Goal: Navigation & Orientation: Go to known website

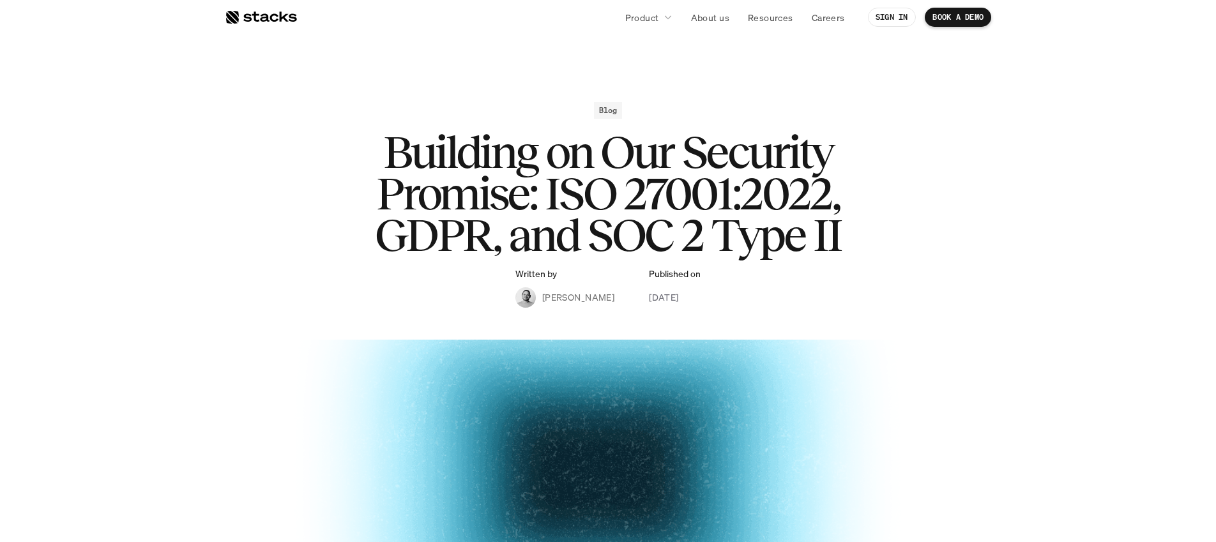
click at [275, 19] on div at bounding box center [261, 17] width 72 height 15
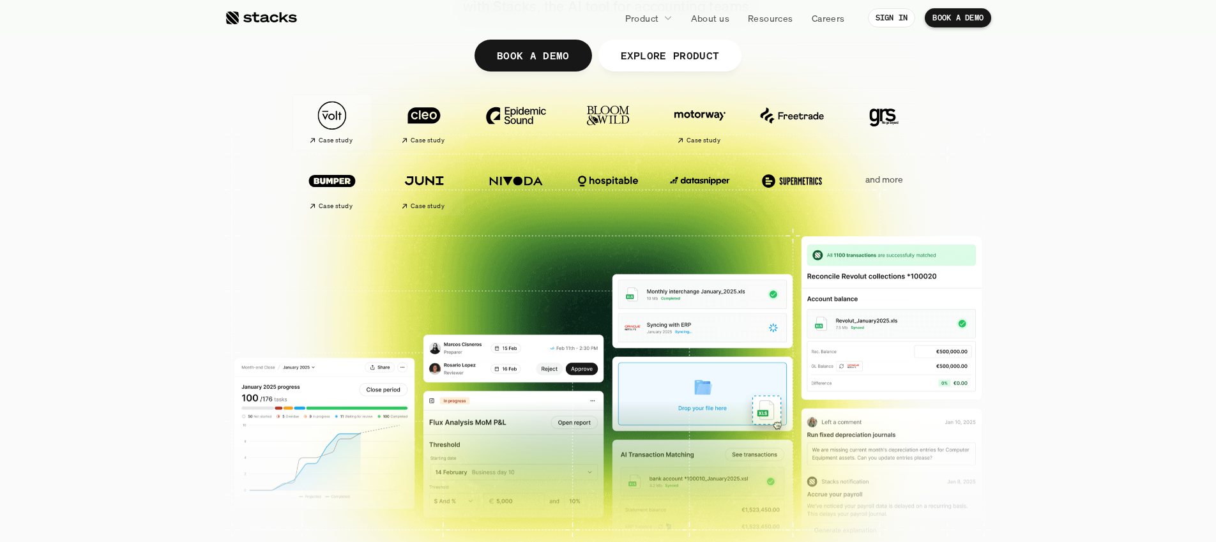
scroll to position [225, 0]
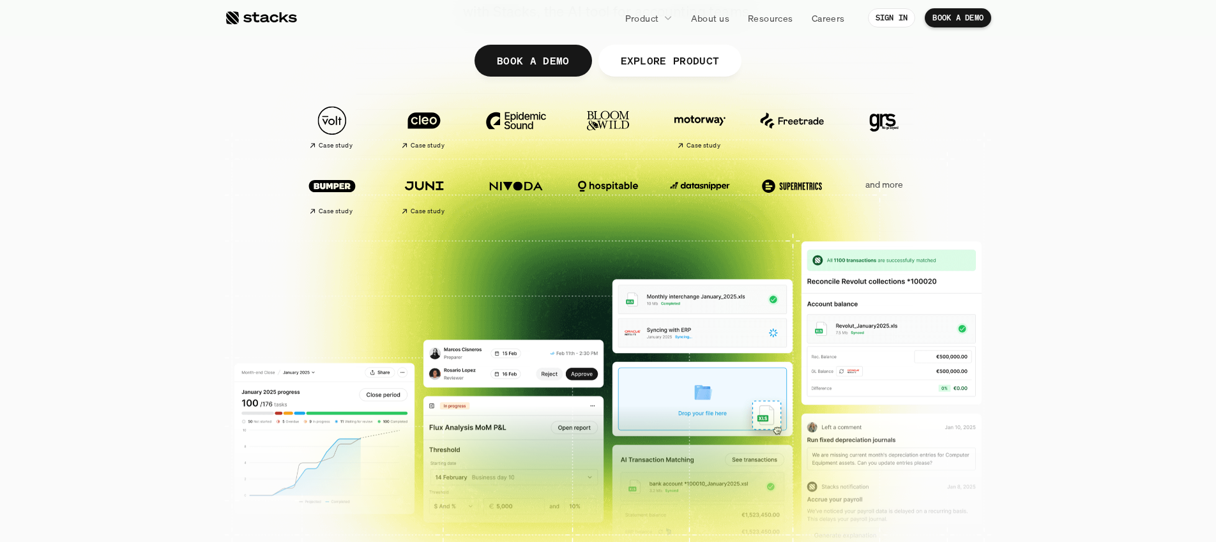
click at [260, 19] on div at bounding box center [261, 17] width 72 height 15
